Goal: Obtain resource: Obtain resource

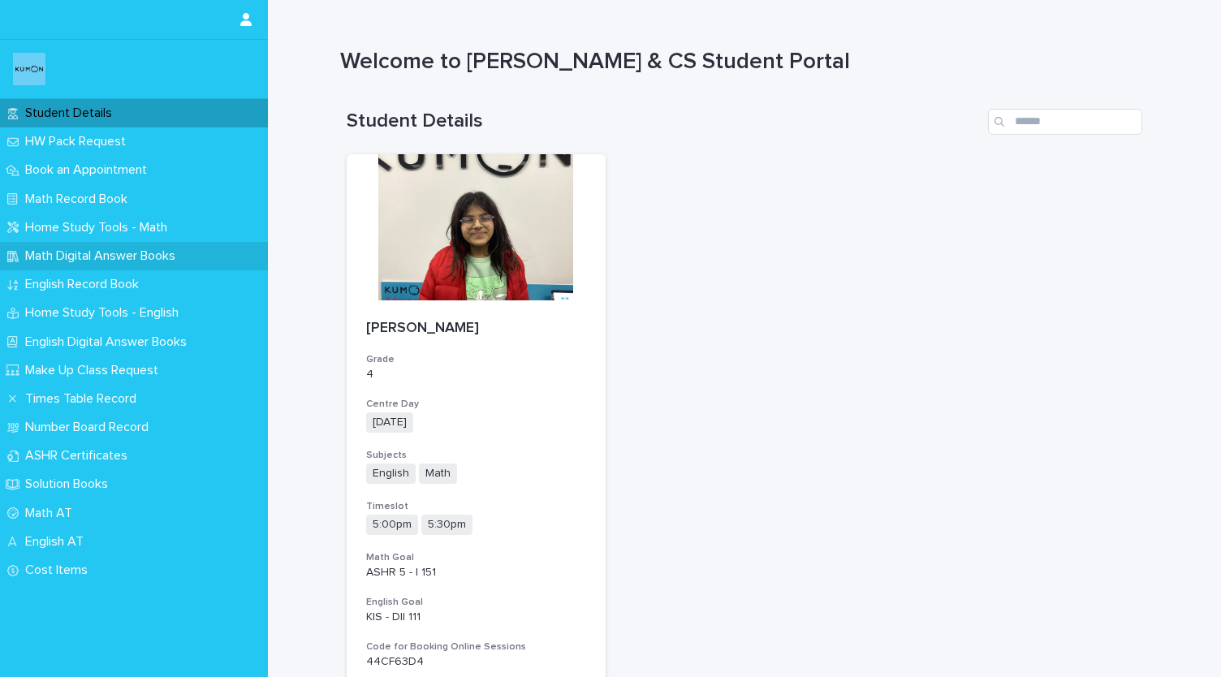
click at [135, 250] on p "Math Digital Answer Books" at bounding box center [104, 255] width 170 height 15
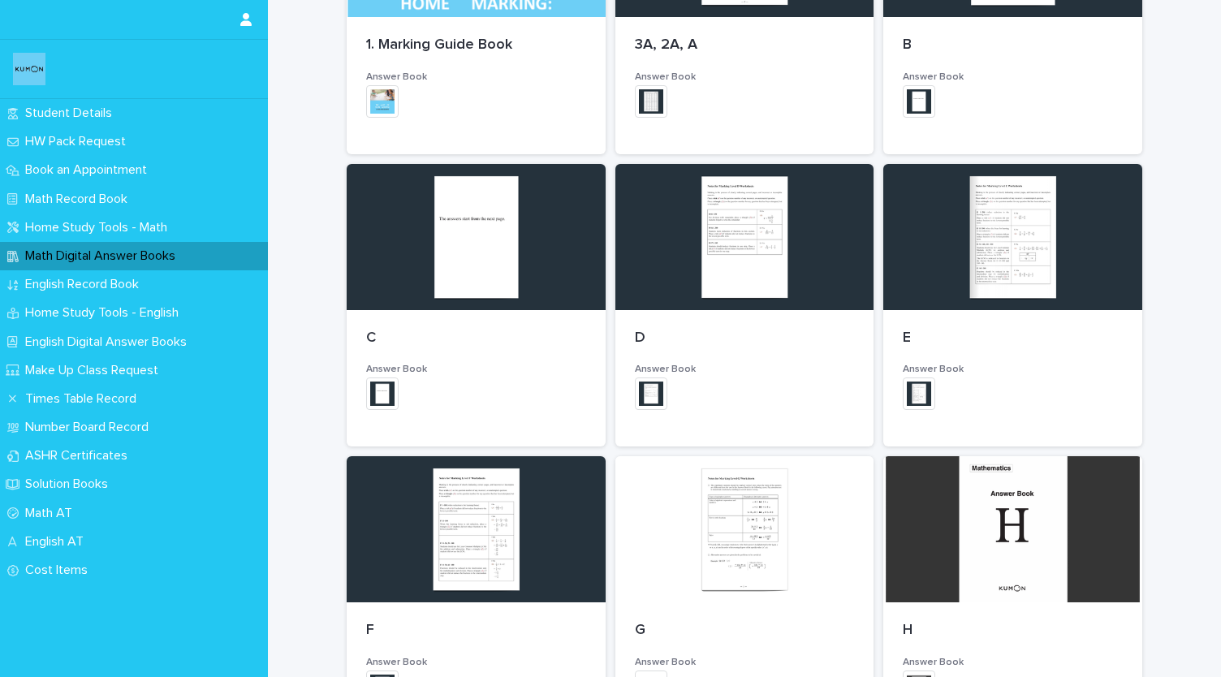
scroll to position [416, 0]
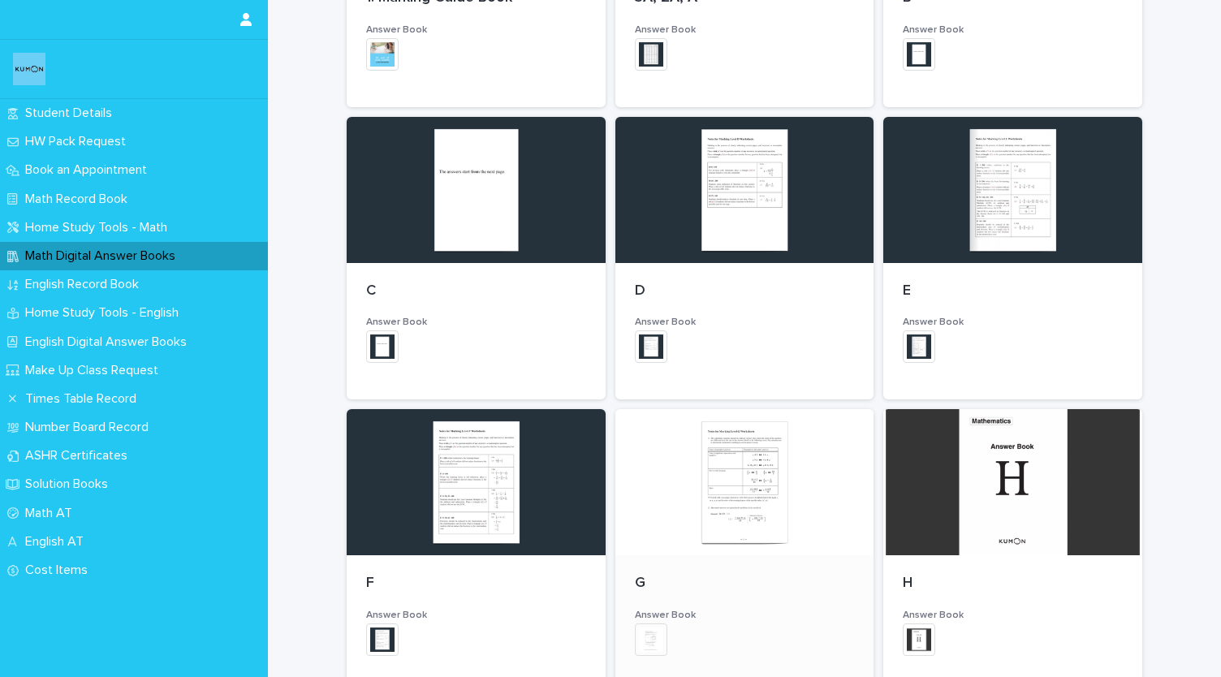
click at [654, 491] on div at bounding box center [744, 482] width 259 height 146
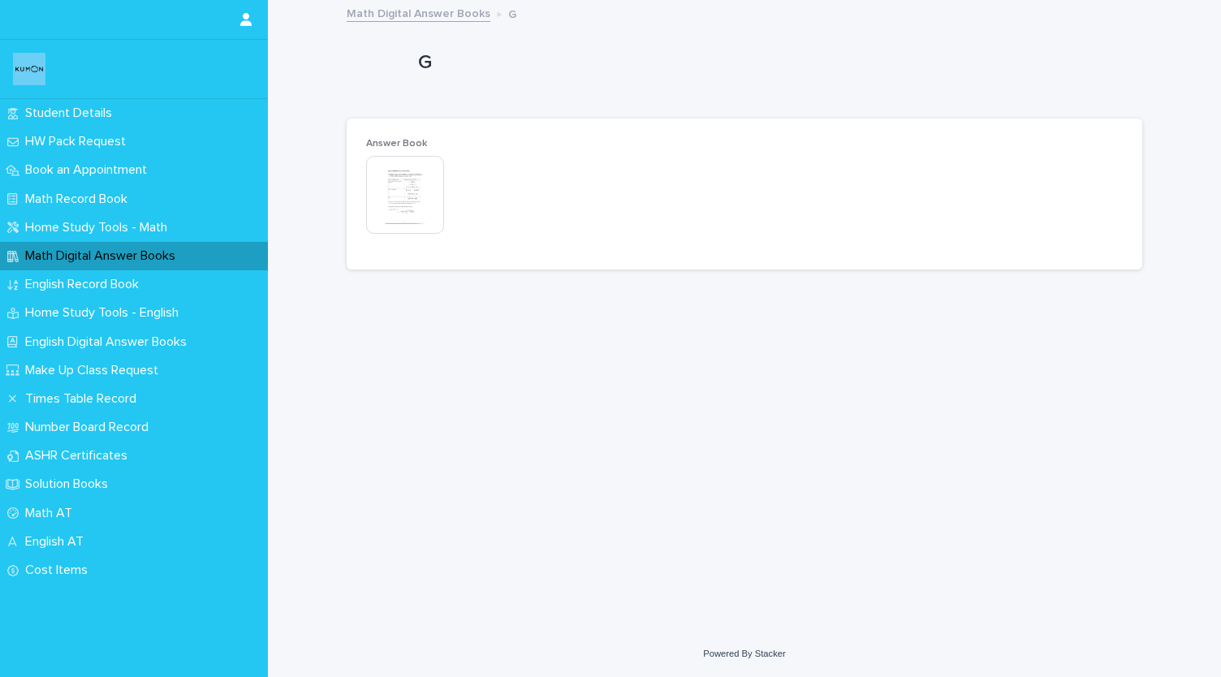
click at [379, 207] on img at bounding box center [405, 195] width 78 height 78
